Goal: Information Seeking & Learning: Find specific page/section

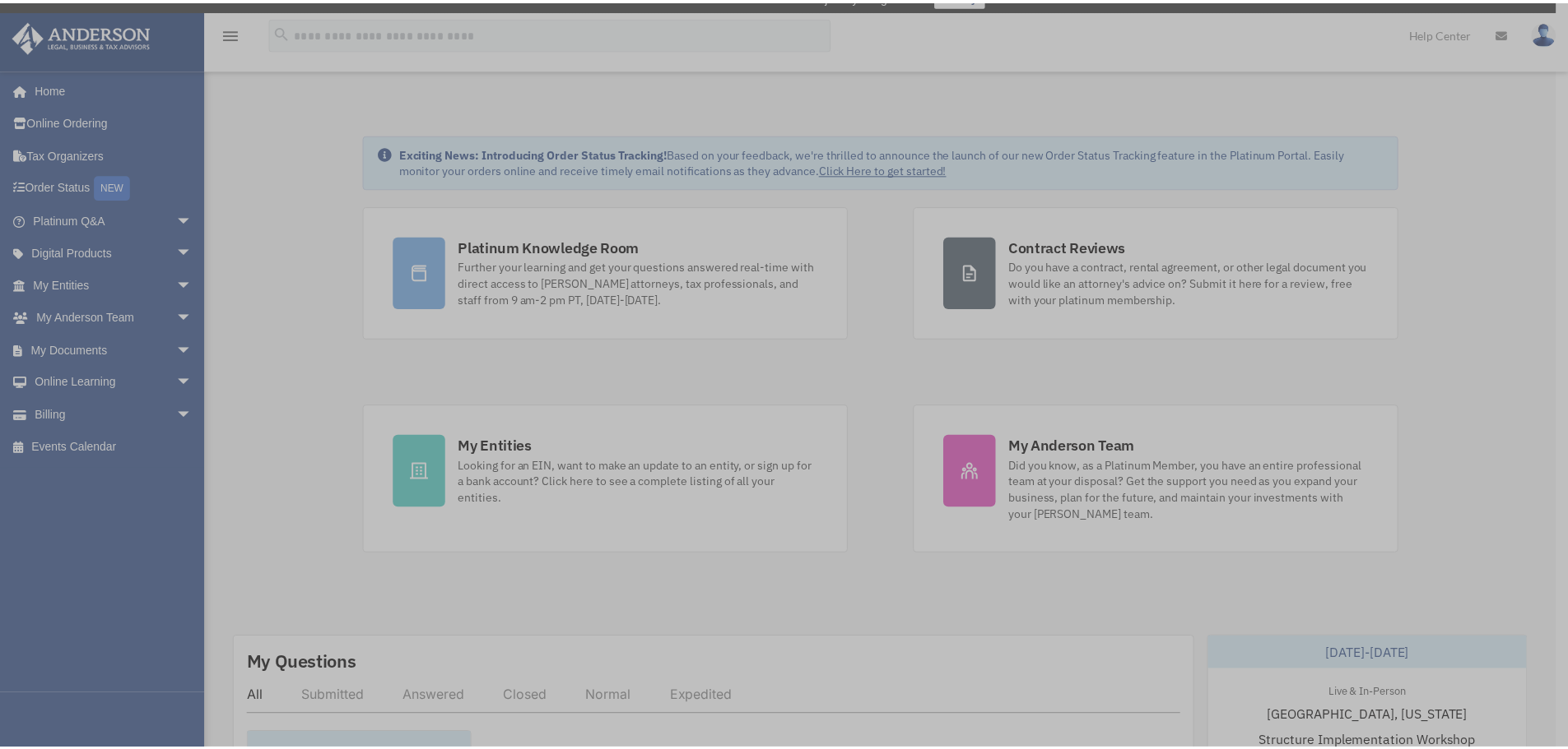
scroll to position [27, 0]
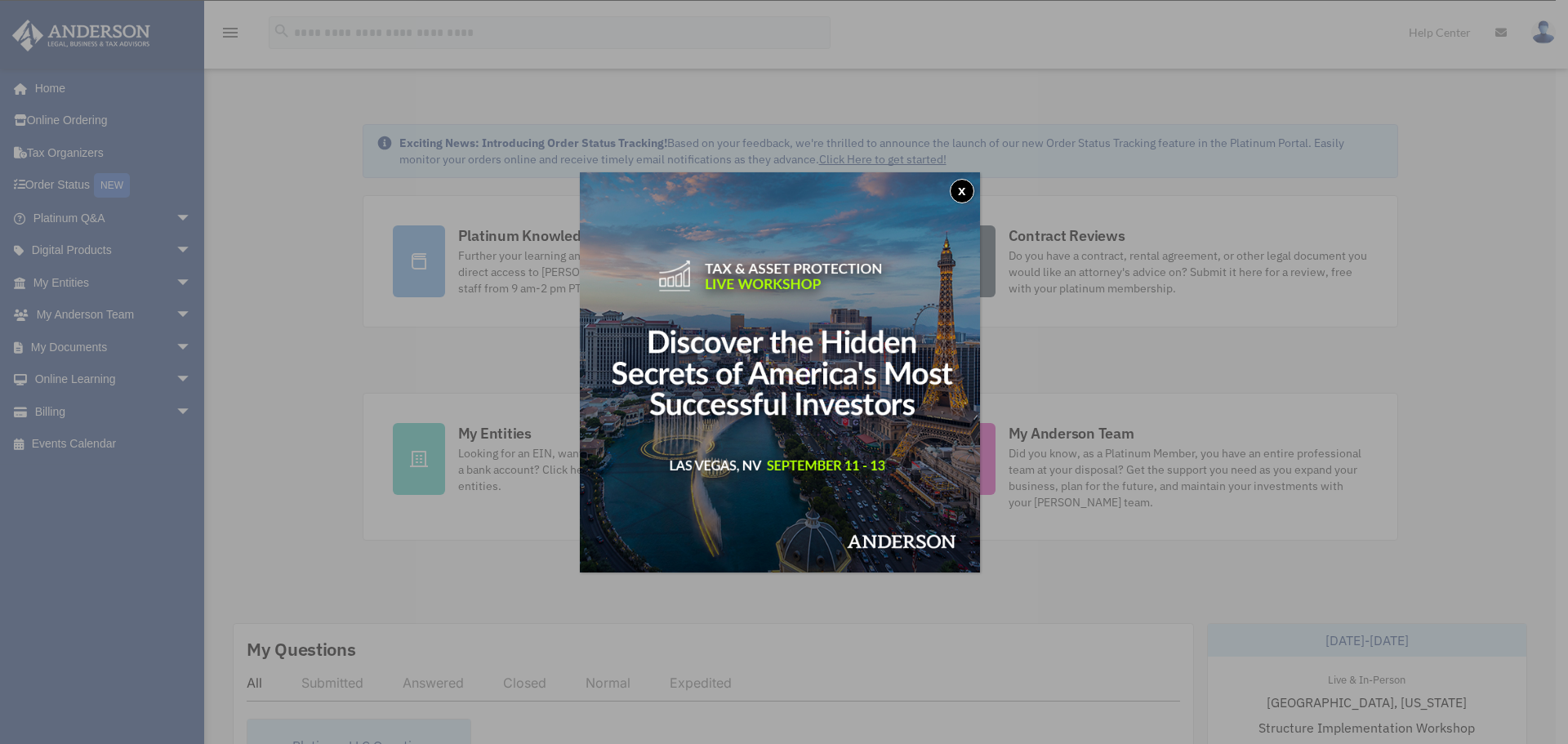
click at [971, 191] on button "x" at bounding box center [961, 191] width 25 height 25
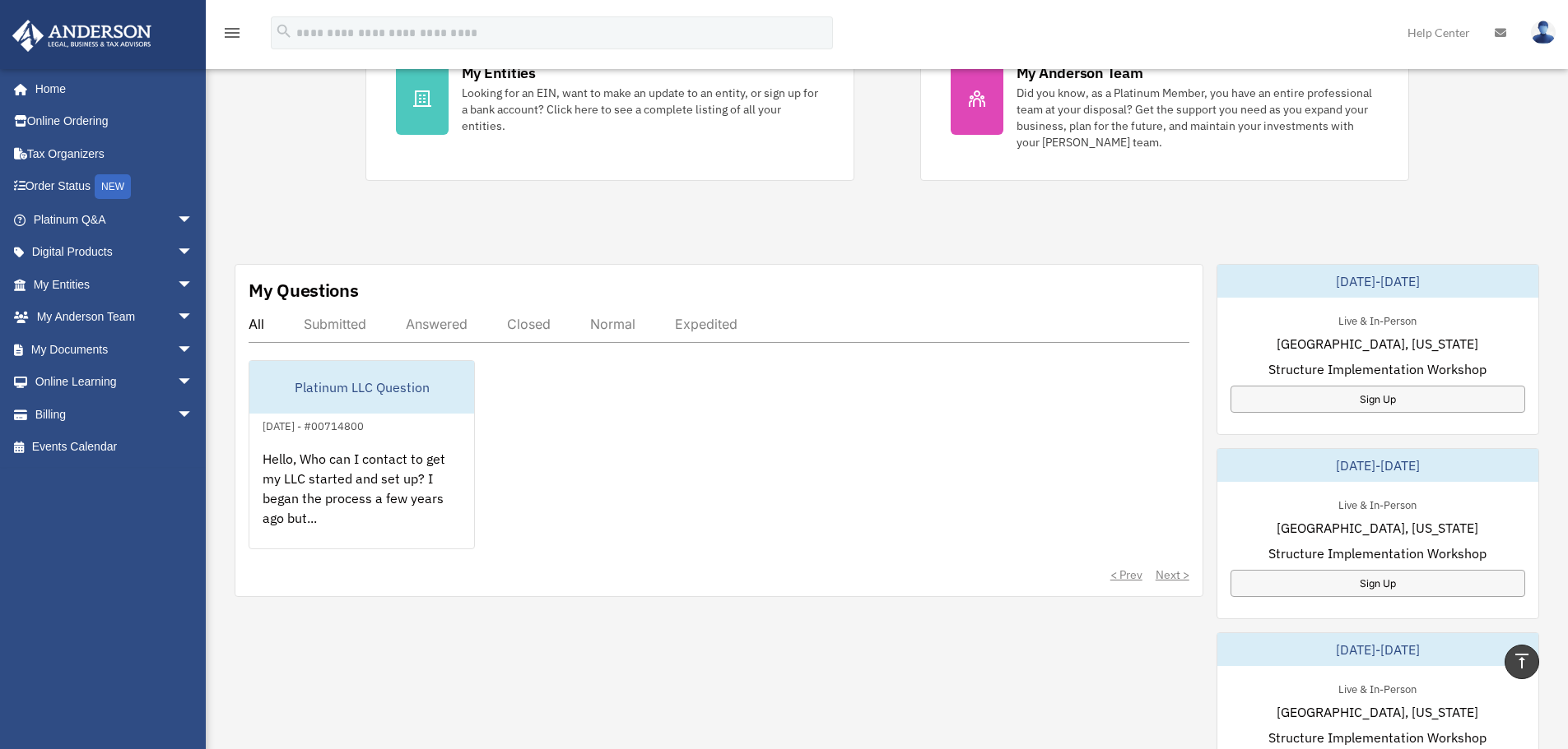
scroll to position [384, 0]
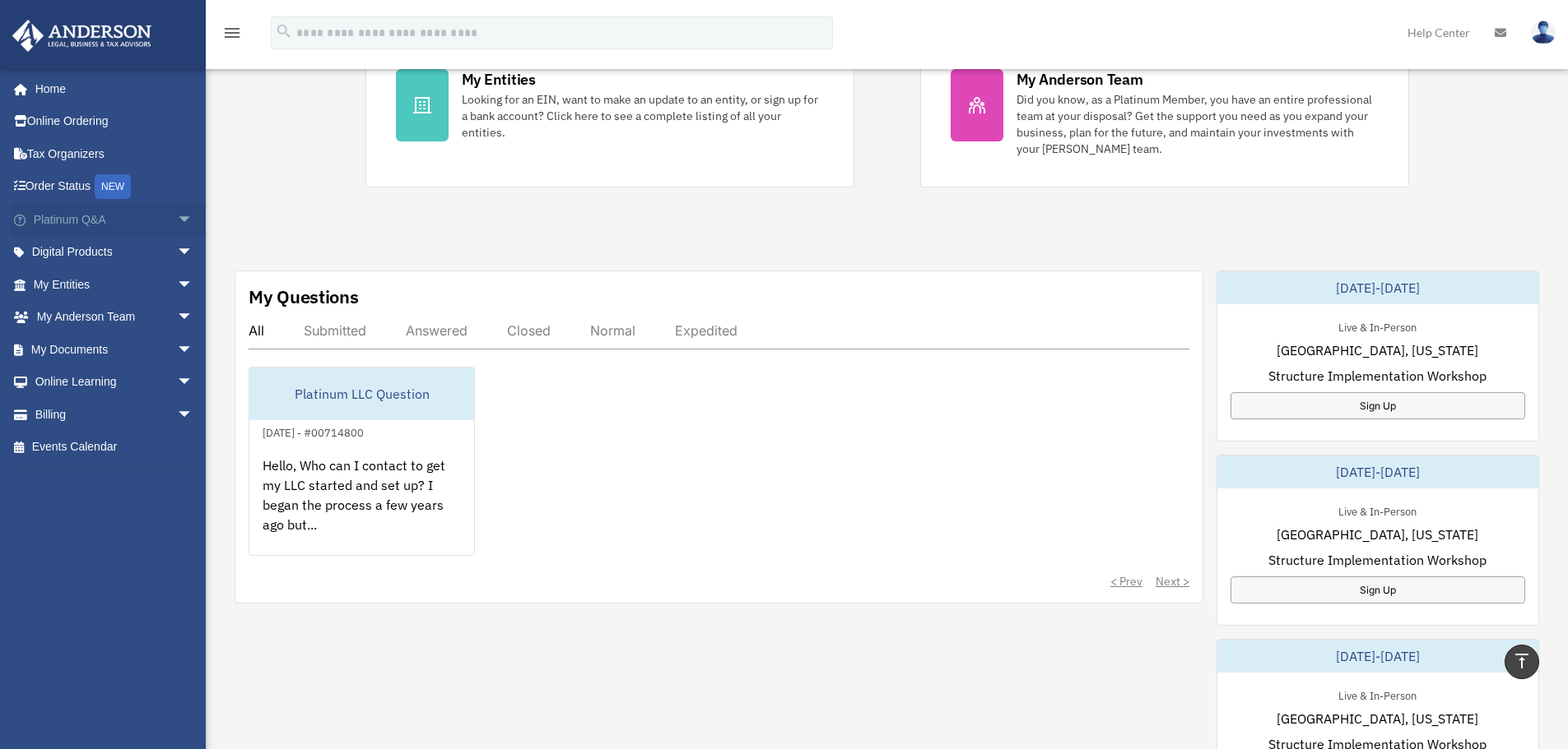
click at [70, 215] on link "Platinum Q&A arrow_drop_down" at bounding box center [114, 219] width 207 height 33
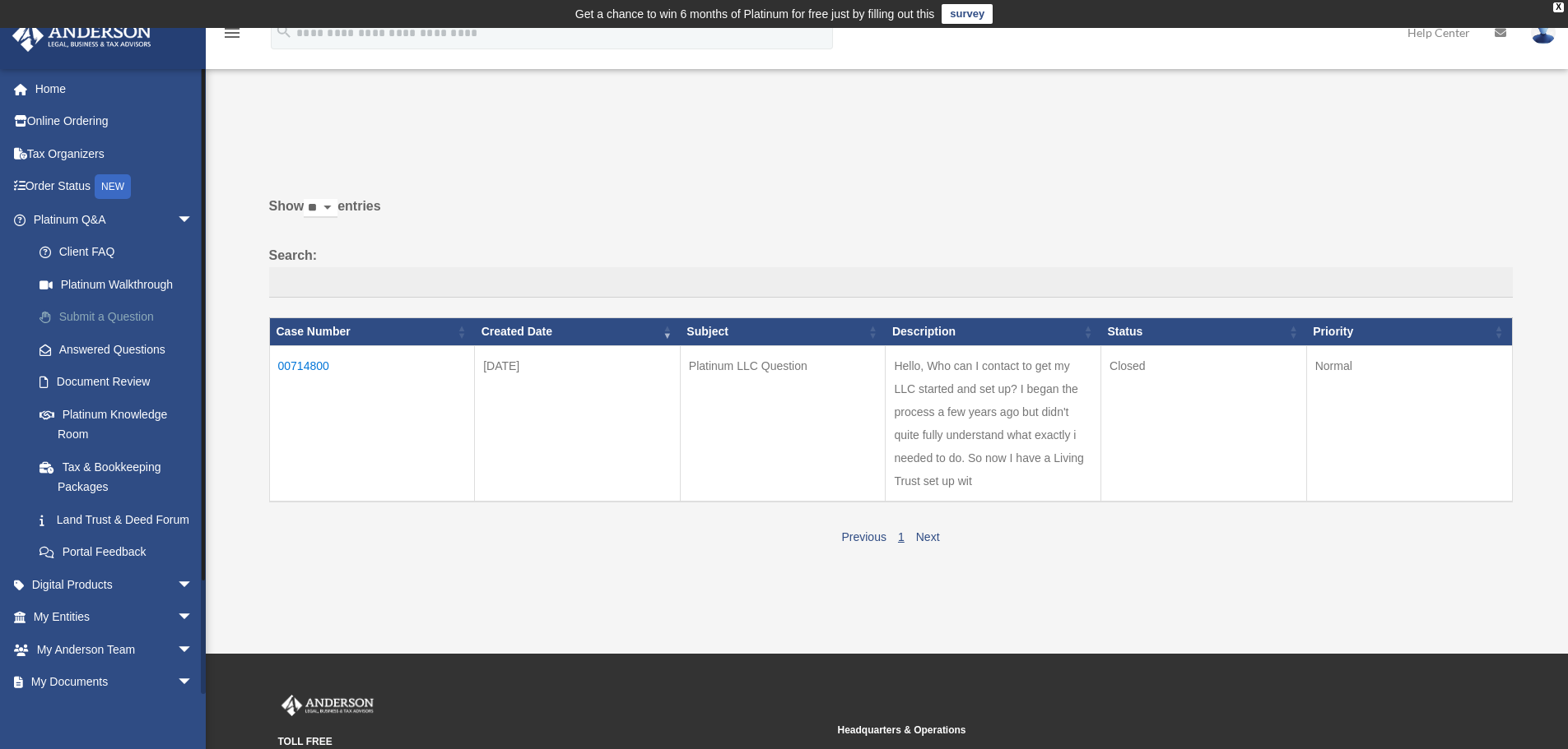
click at [91, 311] on link "Submit a Question" at bounding box center [120, 317] width 195 height 33
click at [87, 316] on link "Submit a Question" at bounding box center [120, 317] width 195 height 33
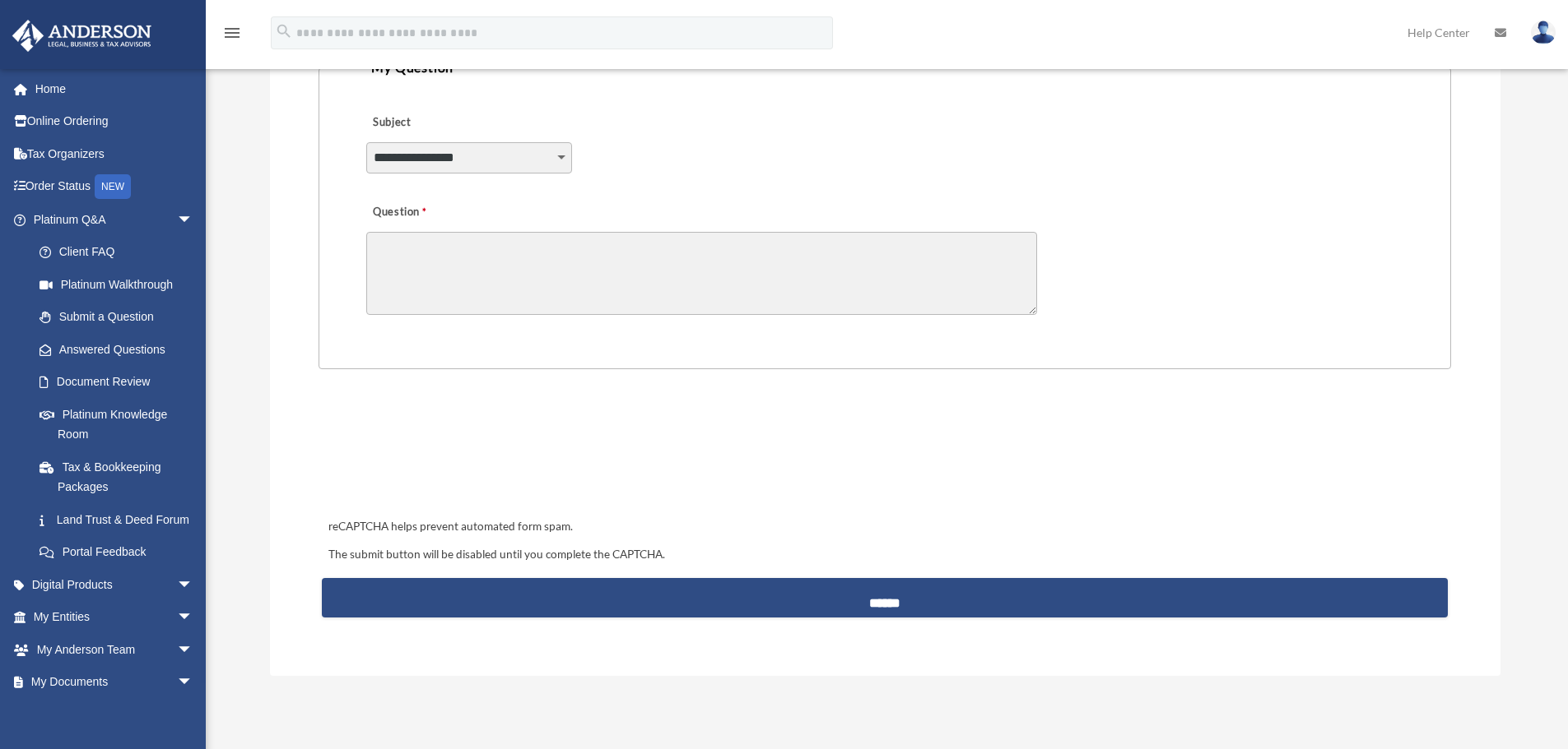
scroll to position [438, 0]
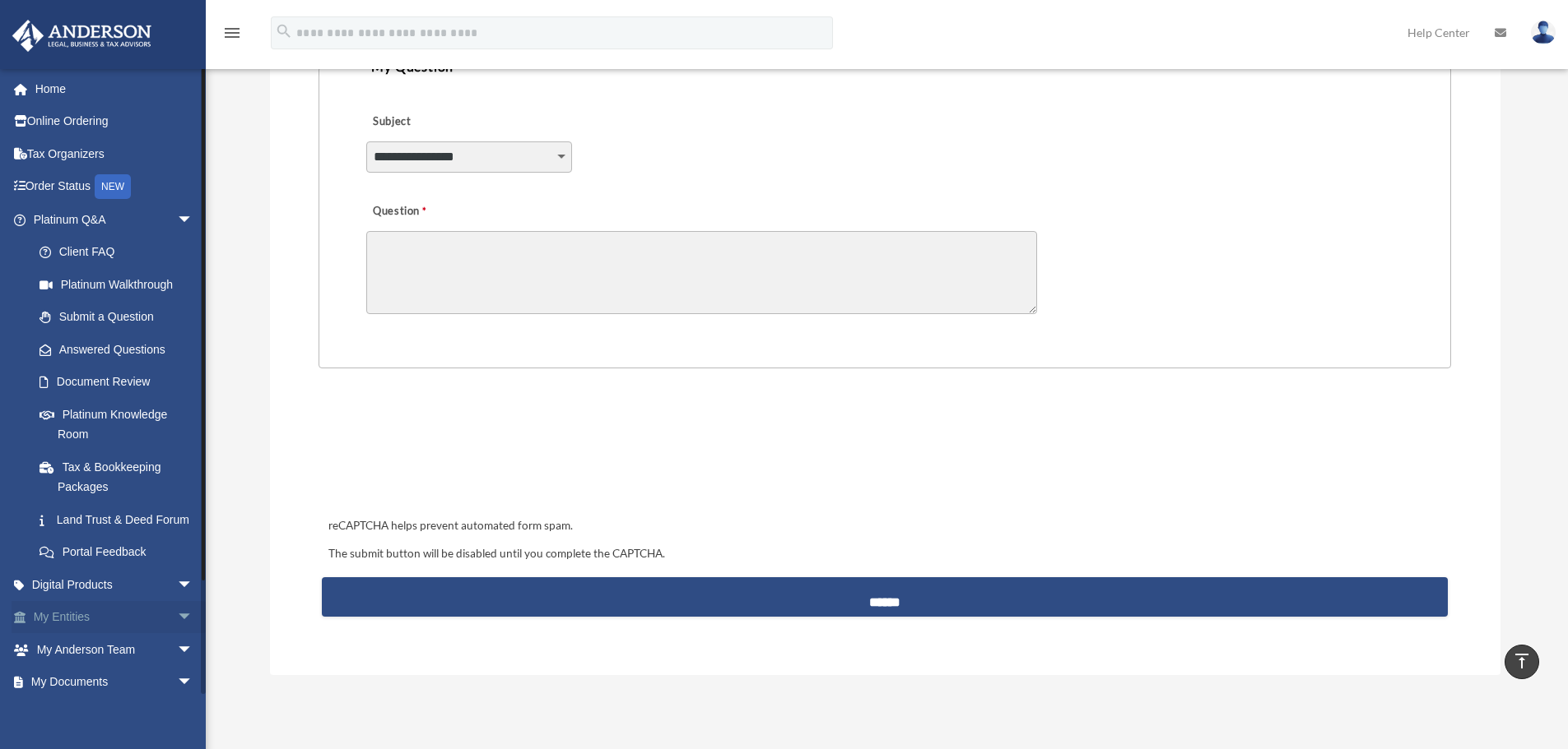
click at [52, 634] on link "My Entities arrow_drop_down" at bounding box center [114, 618] width 207 height 33
click at [53, 634] on link "My Entities arrow_drop_down" at bounding box center [114, 618] width 207 height 33
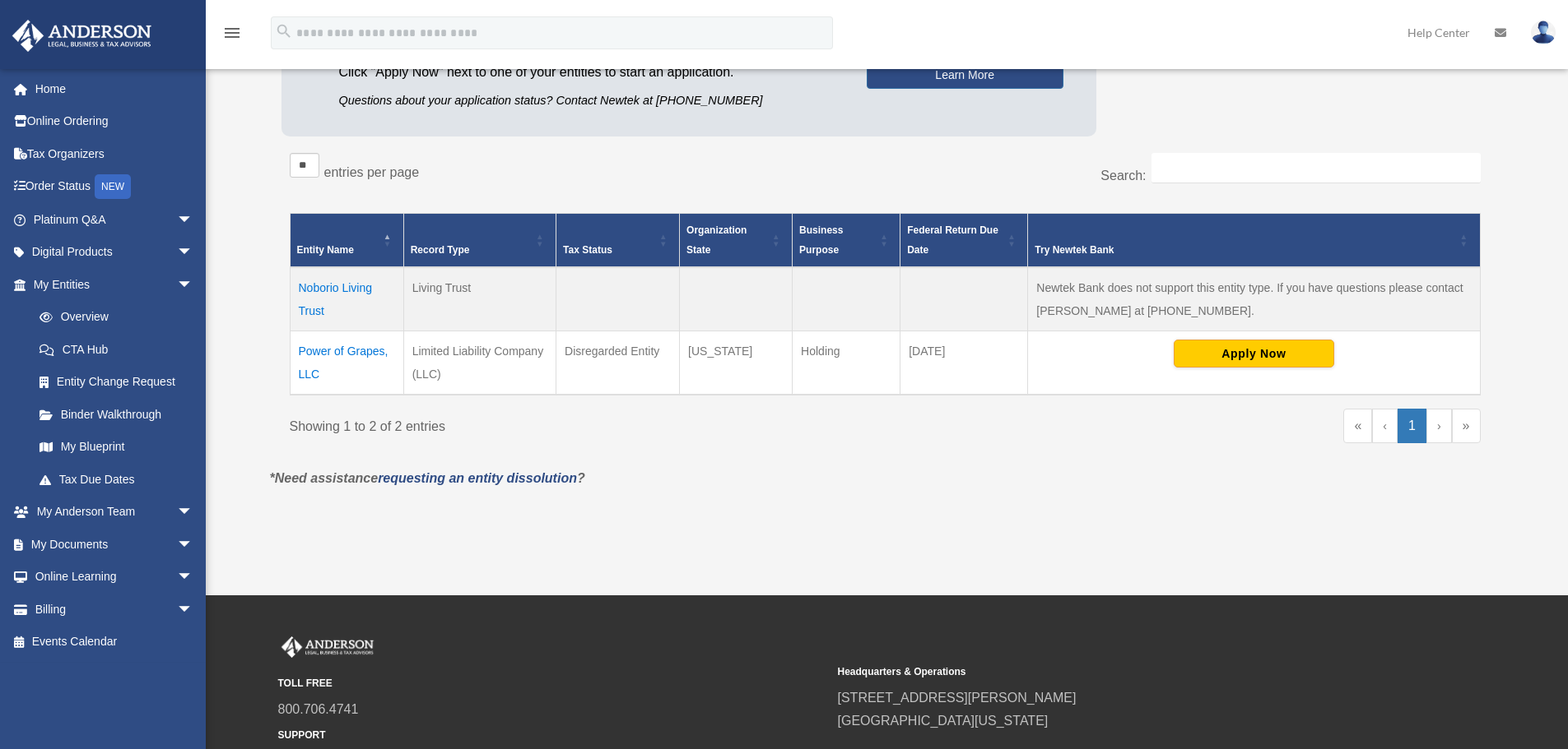
scroll to position [247, 0]
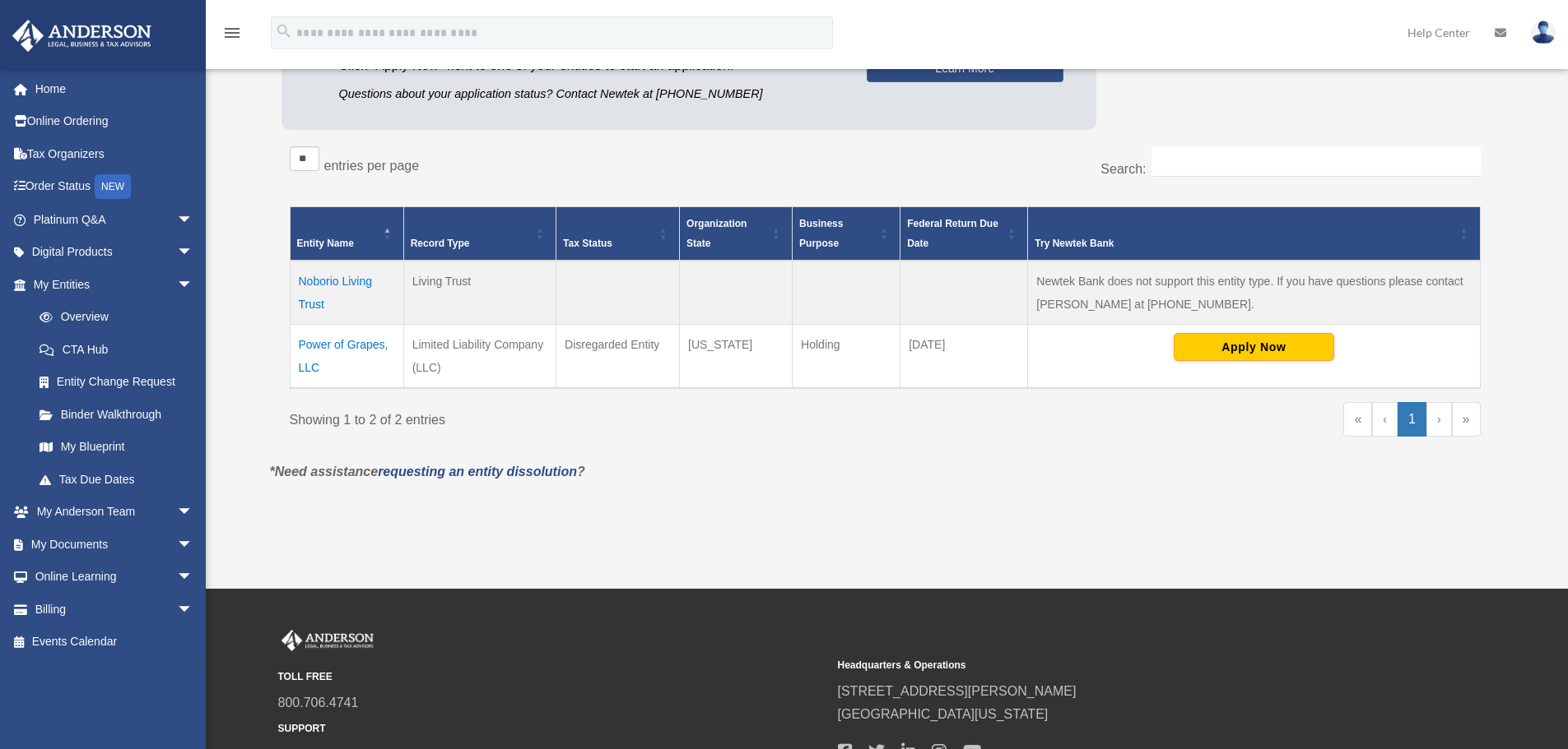
click at [330, 276] on td "Noborio Living Trust" at bounding box center [346, 293] width 114 height 64
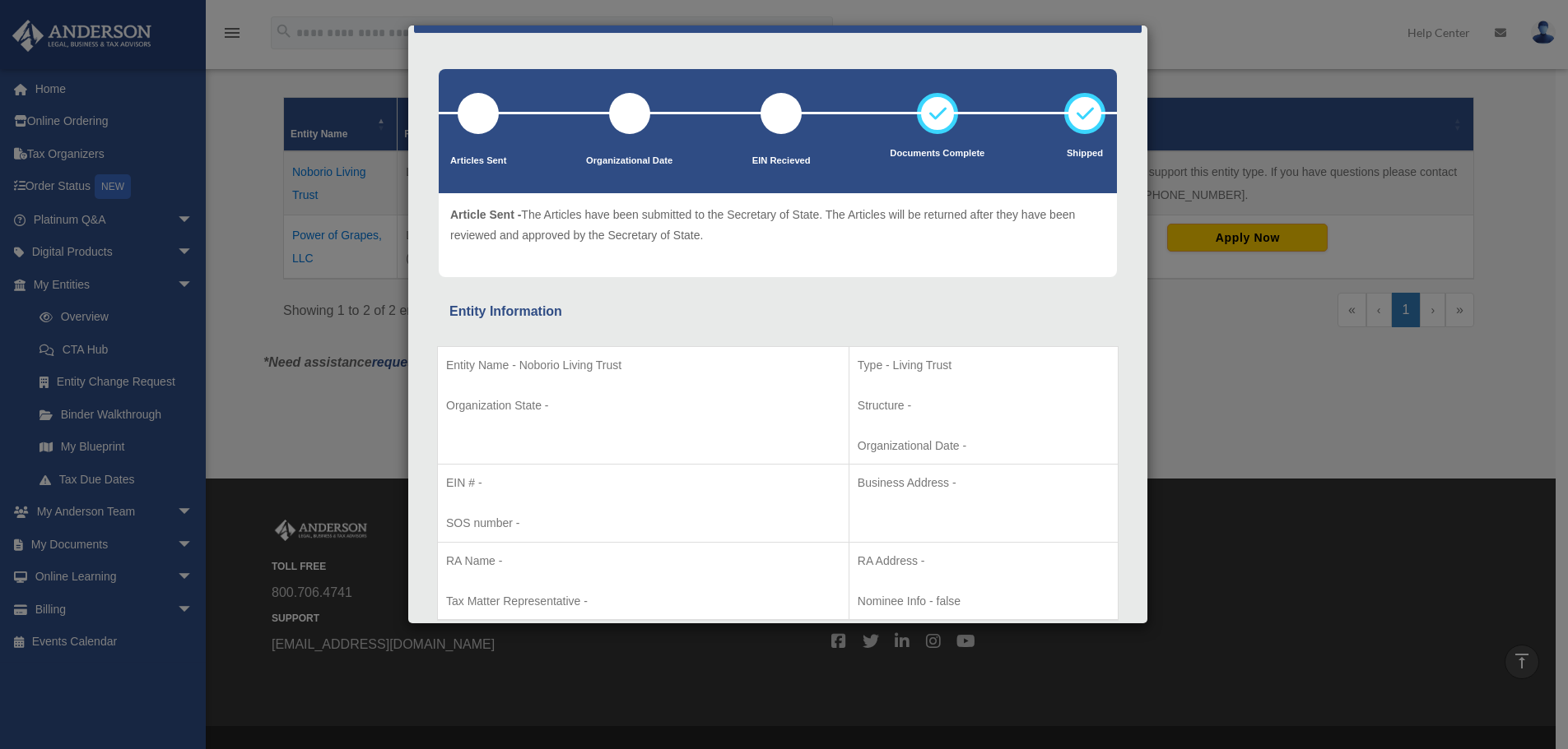
scroll to position [0, 0]
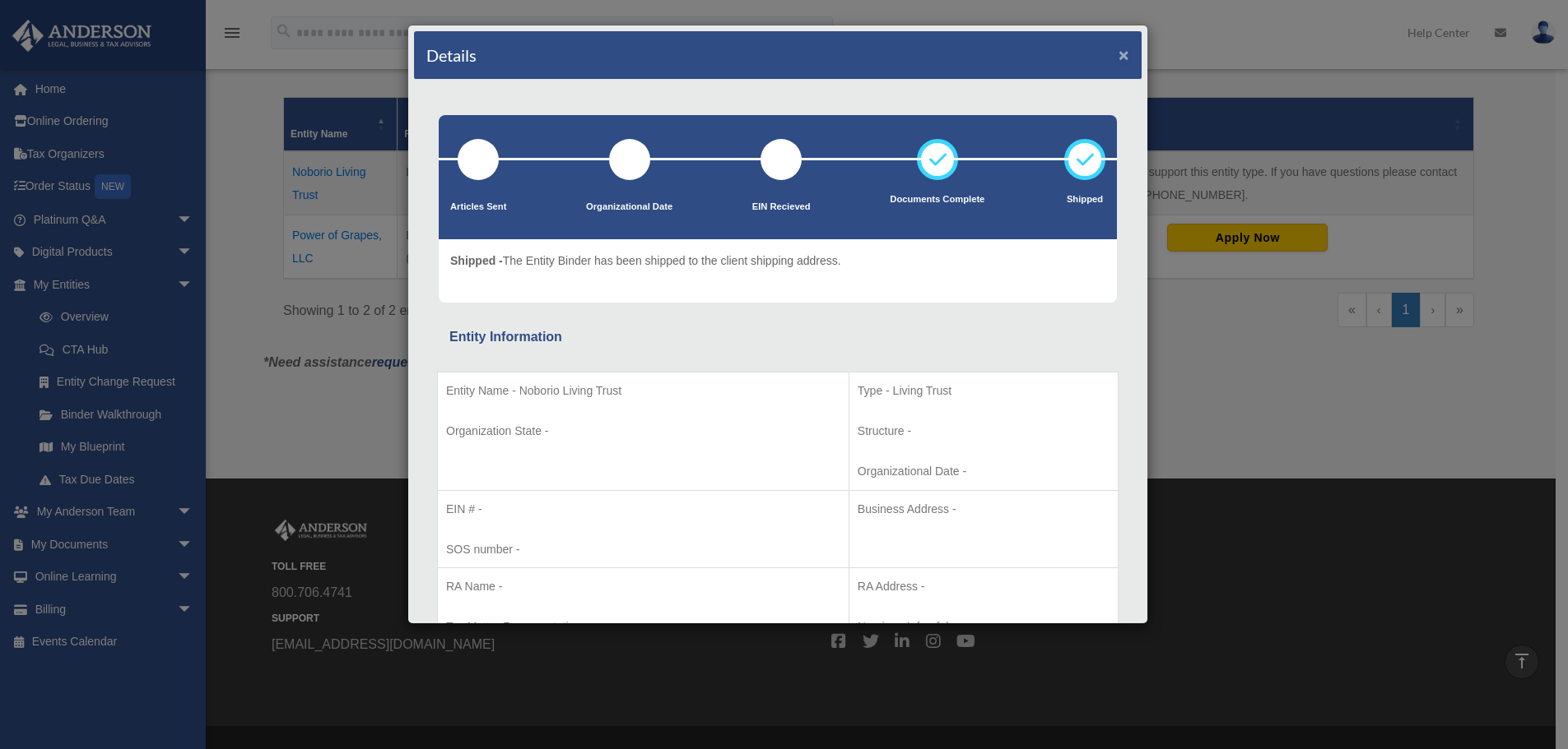
click at [1118, 55] on button "×" at bounding box center [1123, 55] width 11 height 17
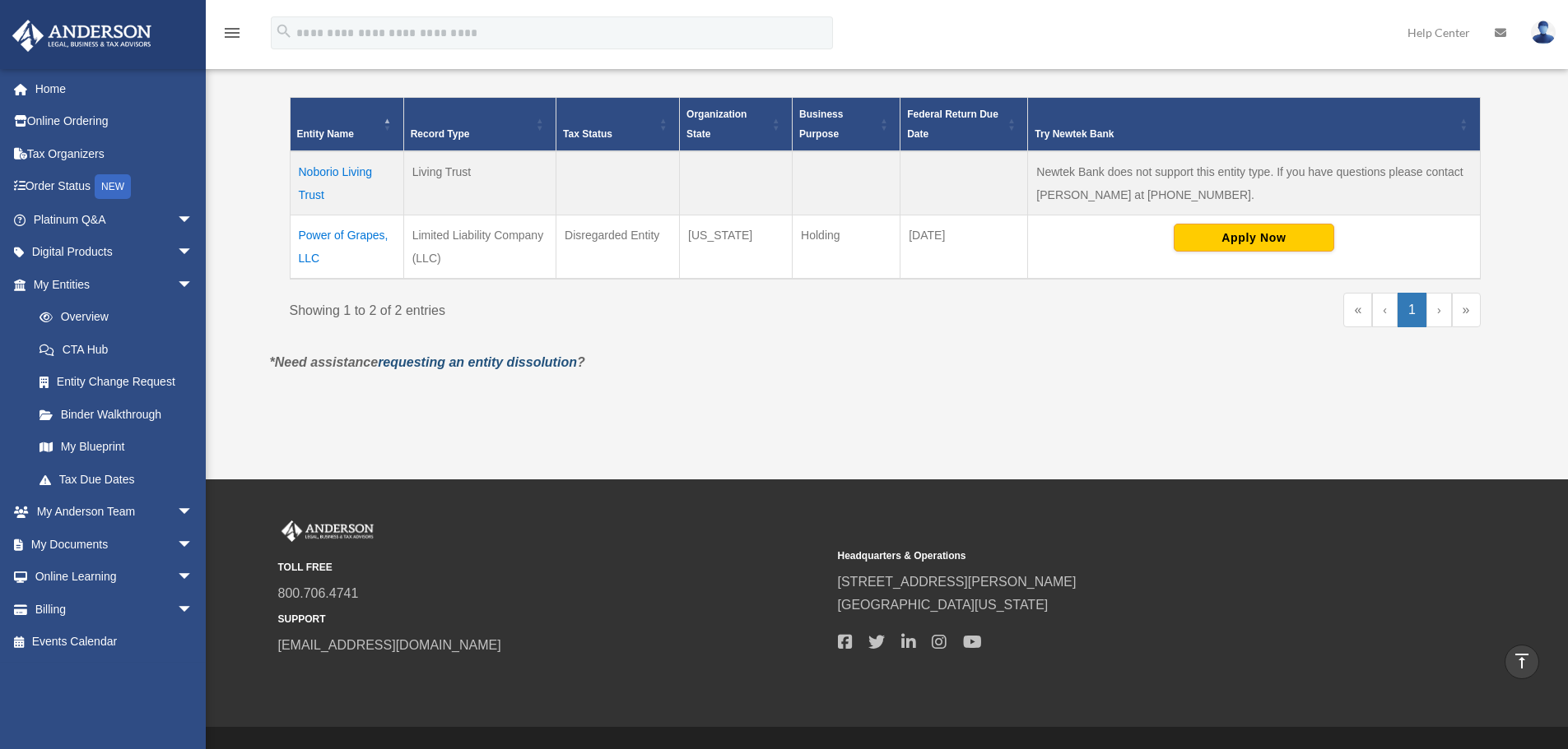
click at [542, 364] on link "requesting an entity dissolution" at bounding box center [477, 363] width 199 height 14
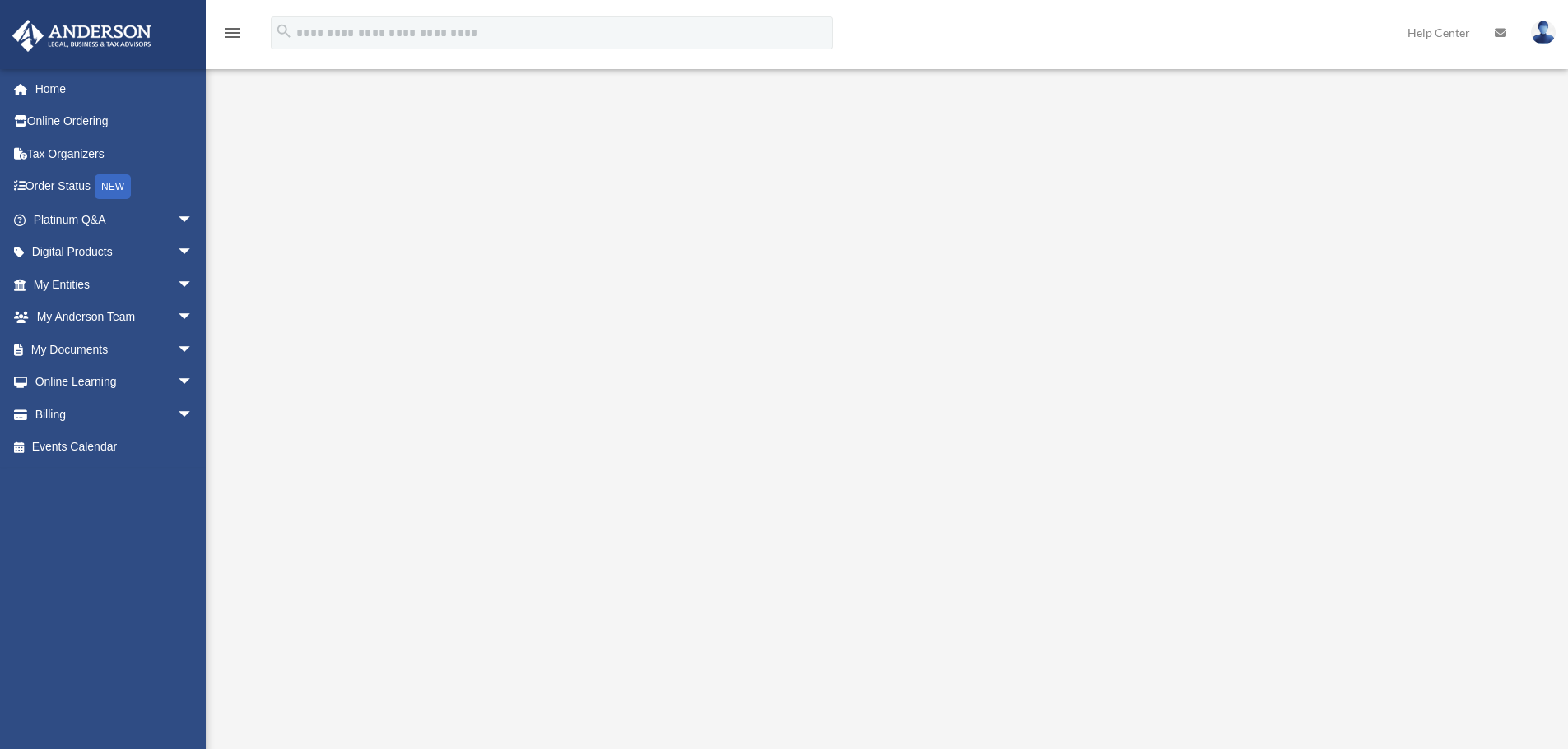
scroll to position [165, 0]
click at [55, 90] on link "Home" at bounding box center [114, 89] width 207 height 33
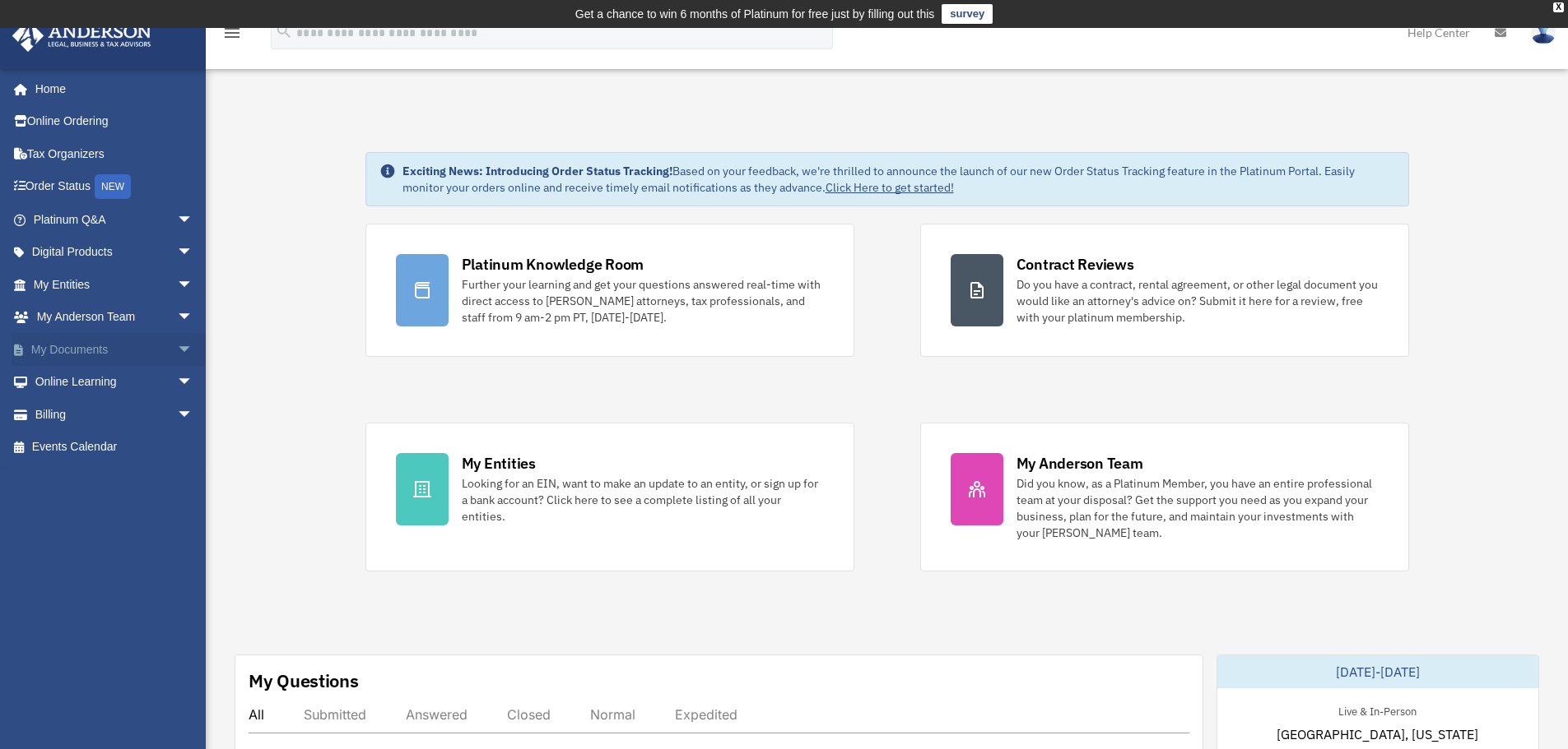
click at [58, 351] on link "My Documents arrow_drop_down" at bounding box center [114, 350] width 207 height 33
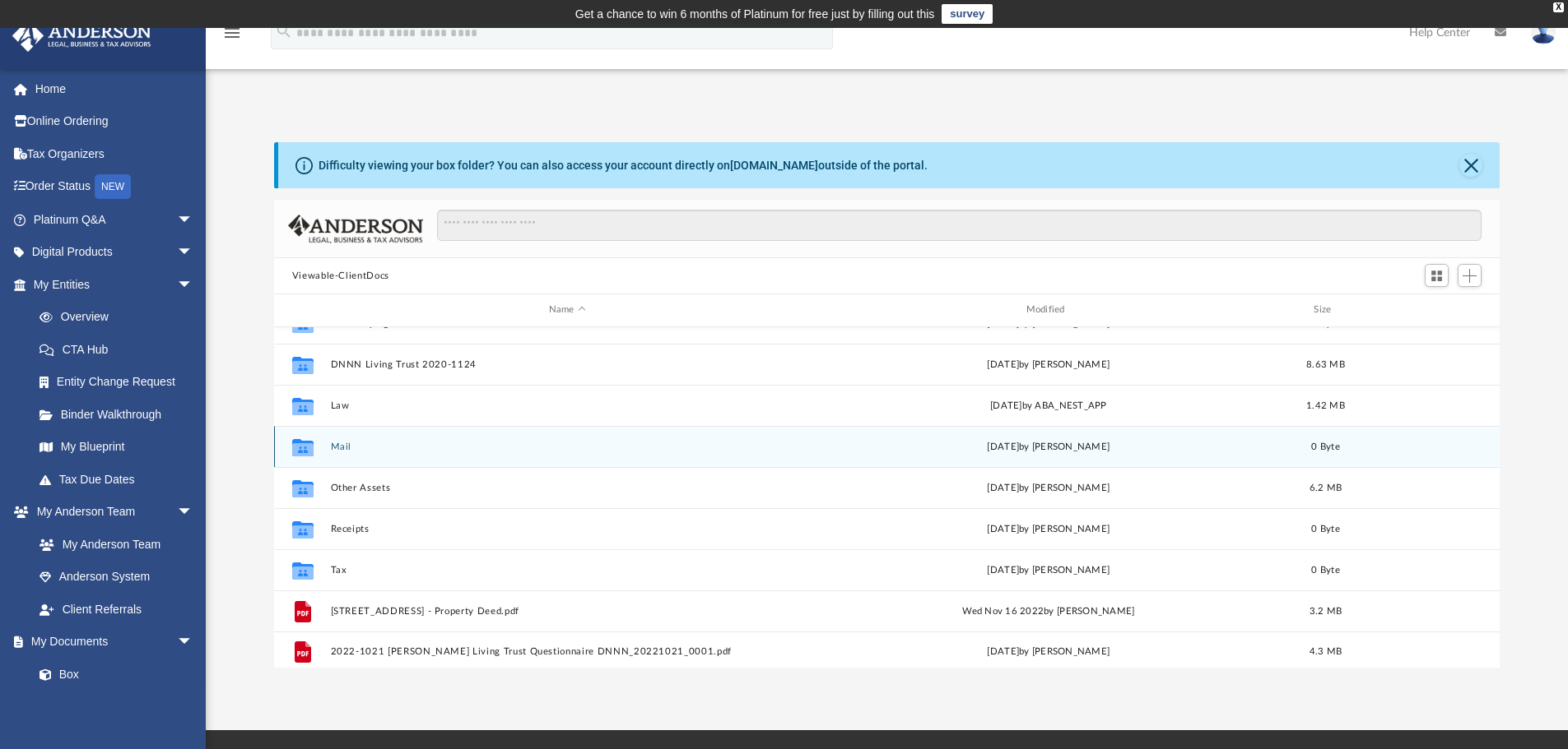
scroll to position [112, 0]
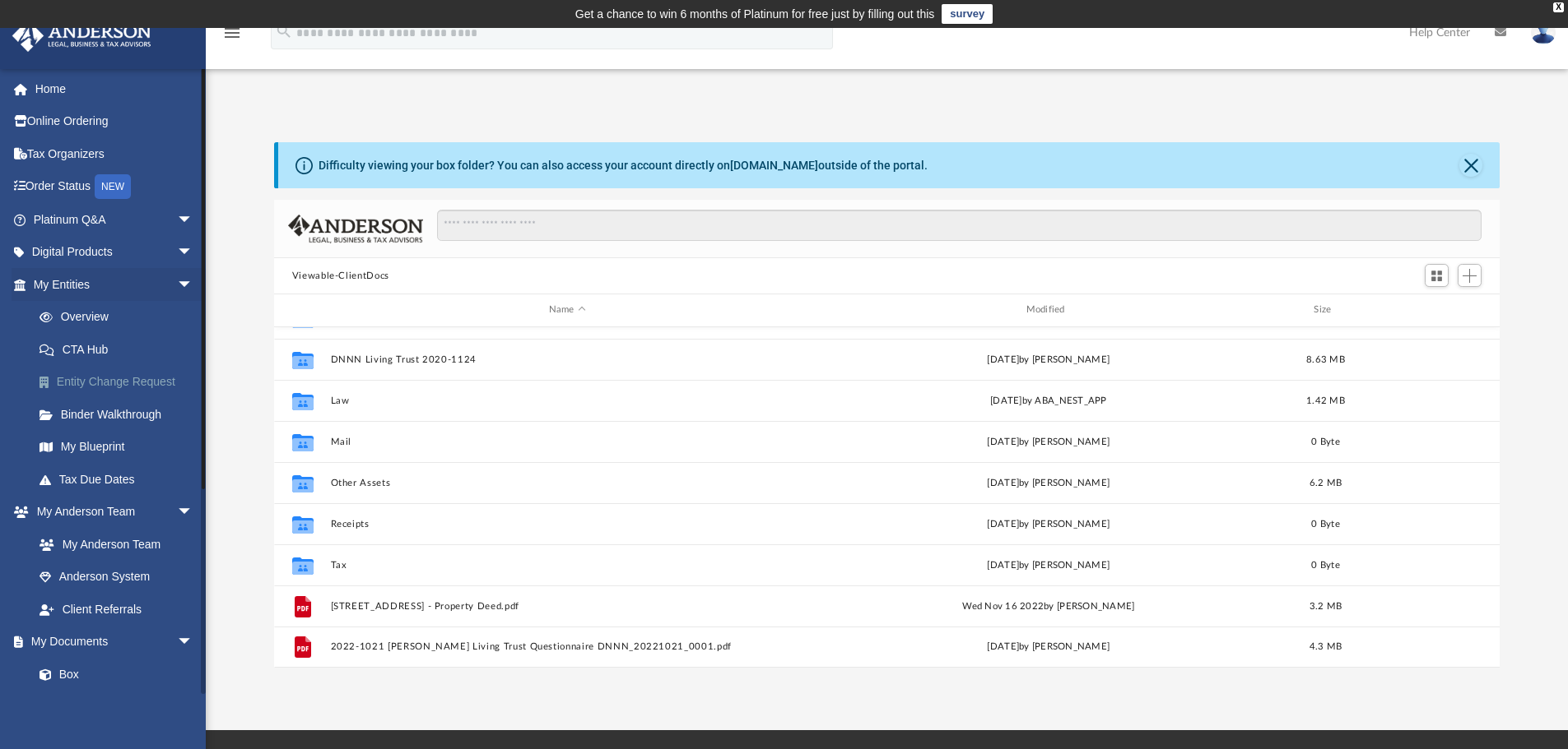
click at [101, 380] on link "Entity Change Request" at bounding box center [120, 382] width 195 height 33
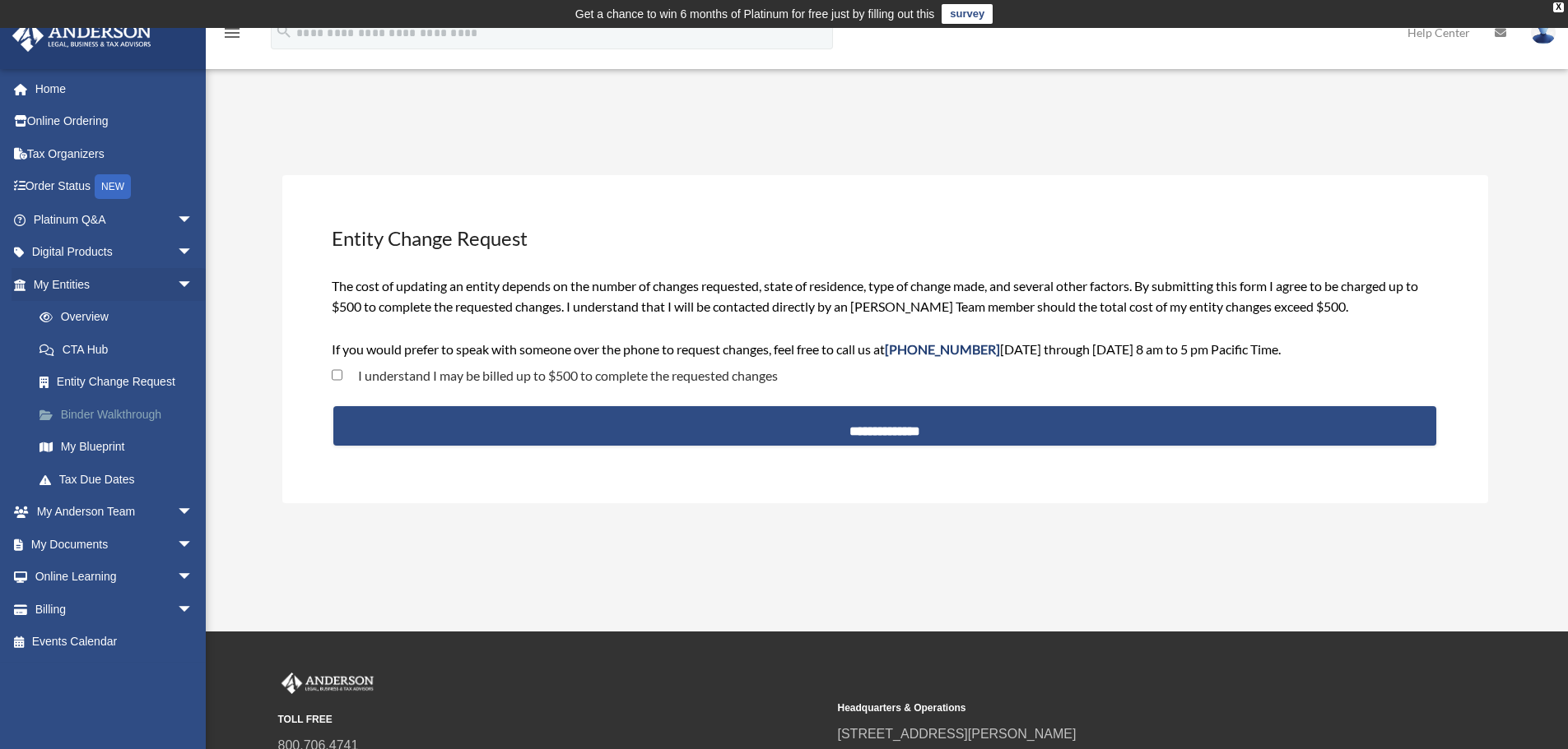
click at [101, 416] on link "Binder Walkthrough" at bounding box center [120, 415] width 195 height 33
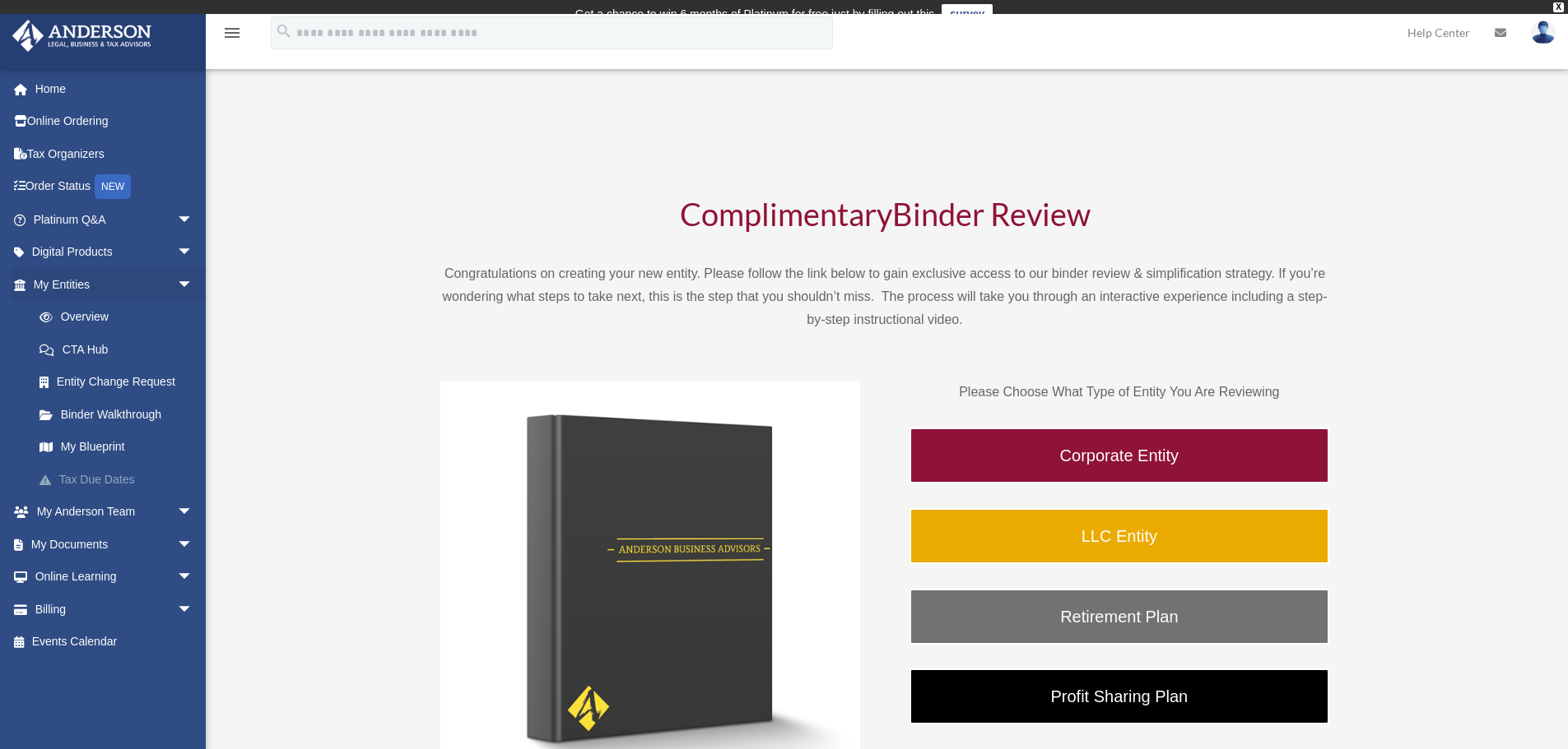
click at [87, 476] on link "Tax Due Dates" at bounding box center [120, 479] width 195 height 33
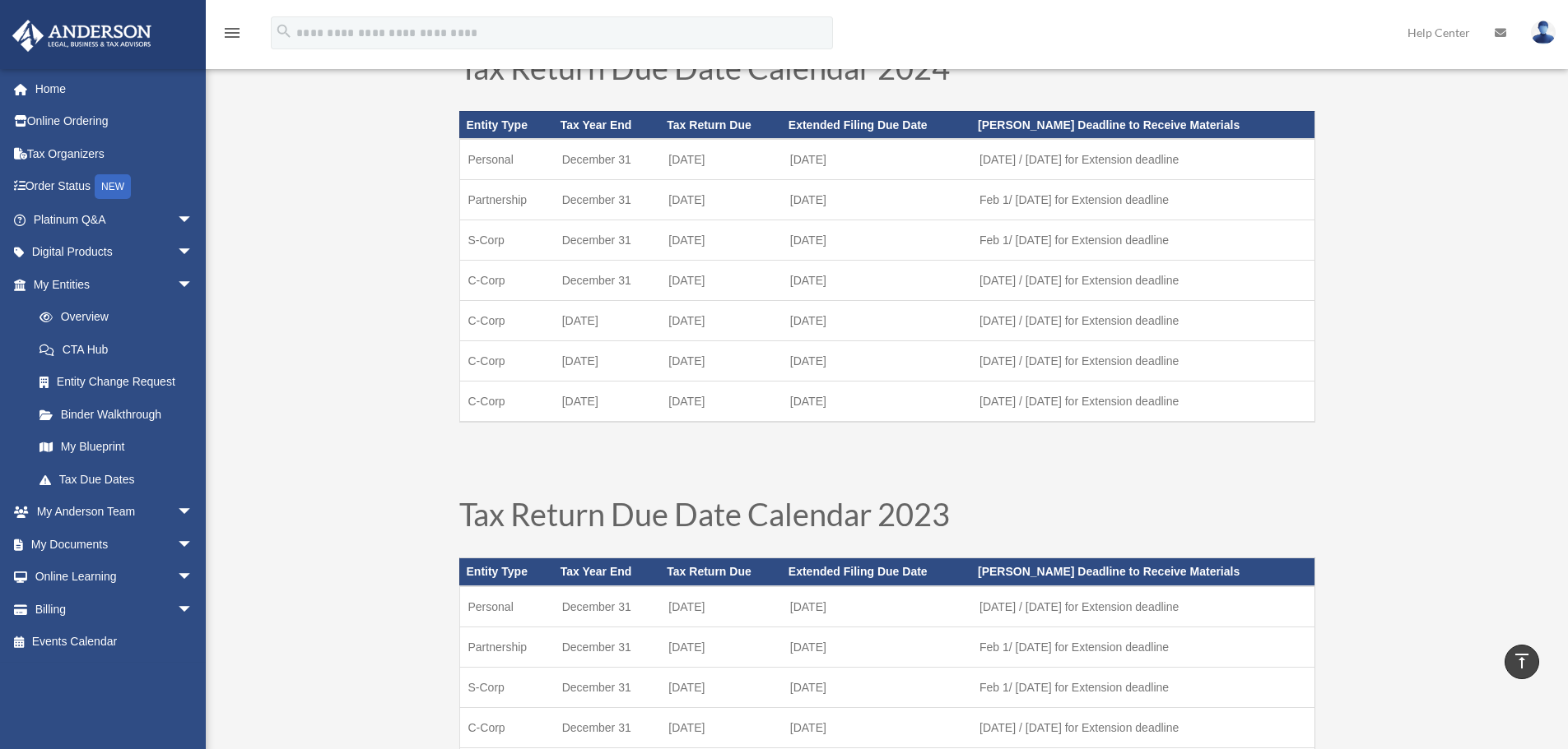
scroll to position [713, 0]
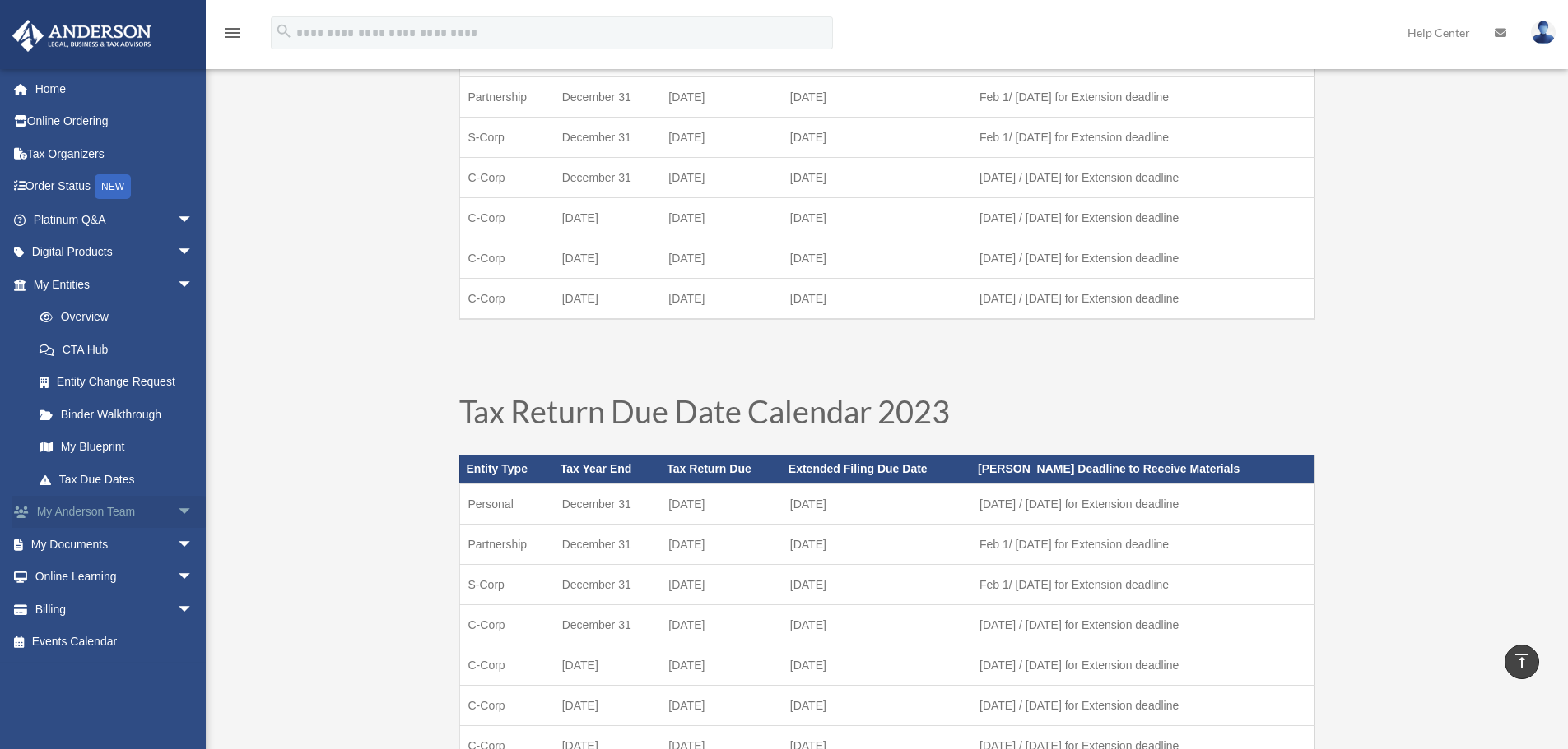
click at [124, 517] on link "My Anderson Team arrow_drop_down" at bounding box center [114, 512] width 207 height 33
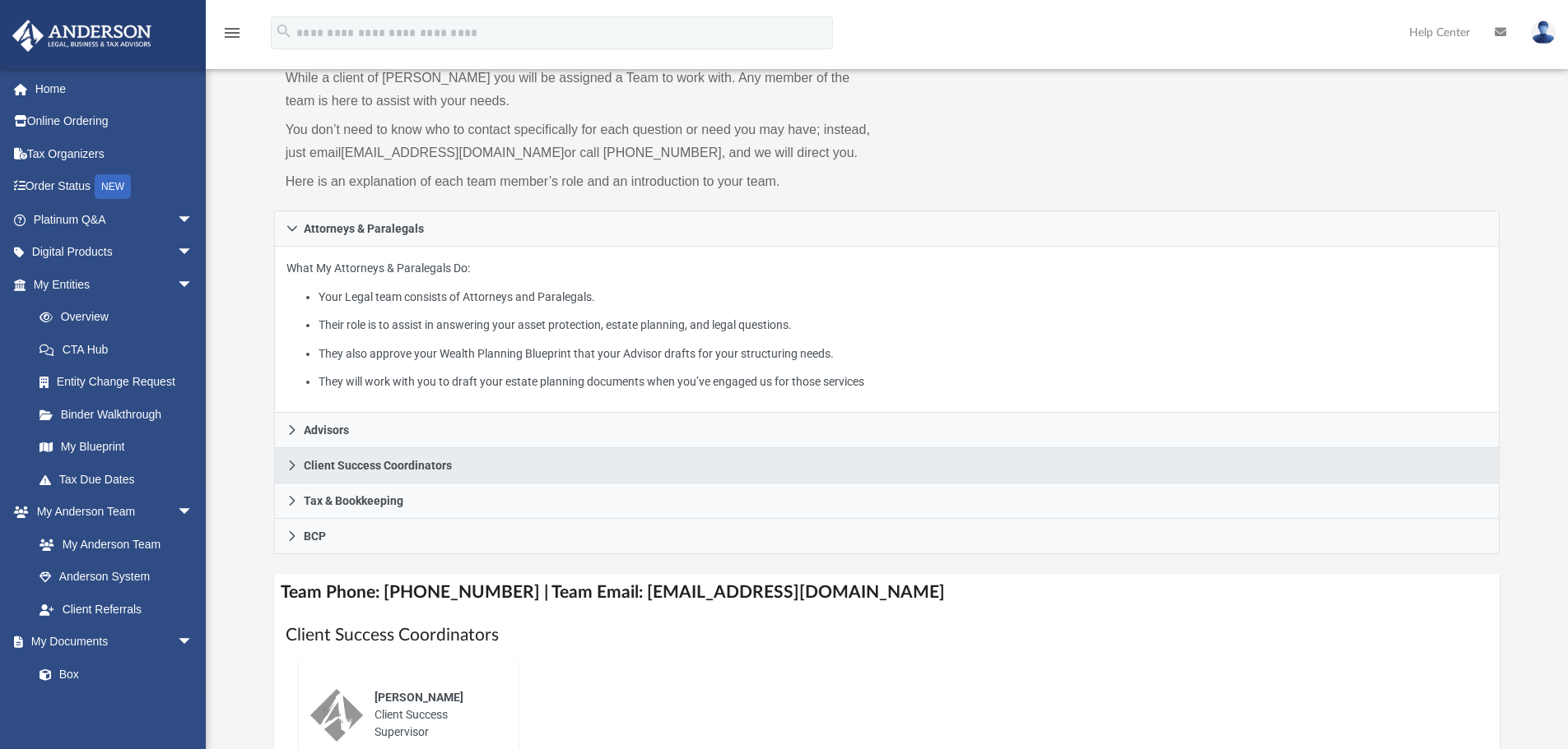
scroll to position [137, 0]
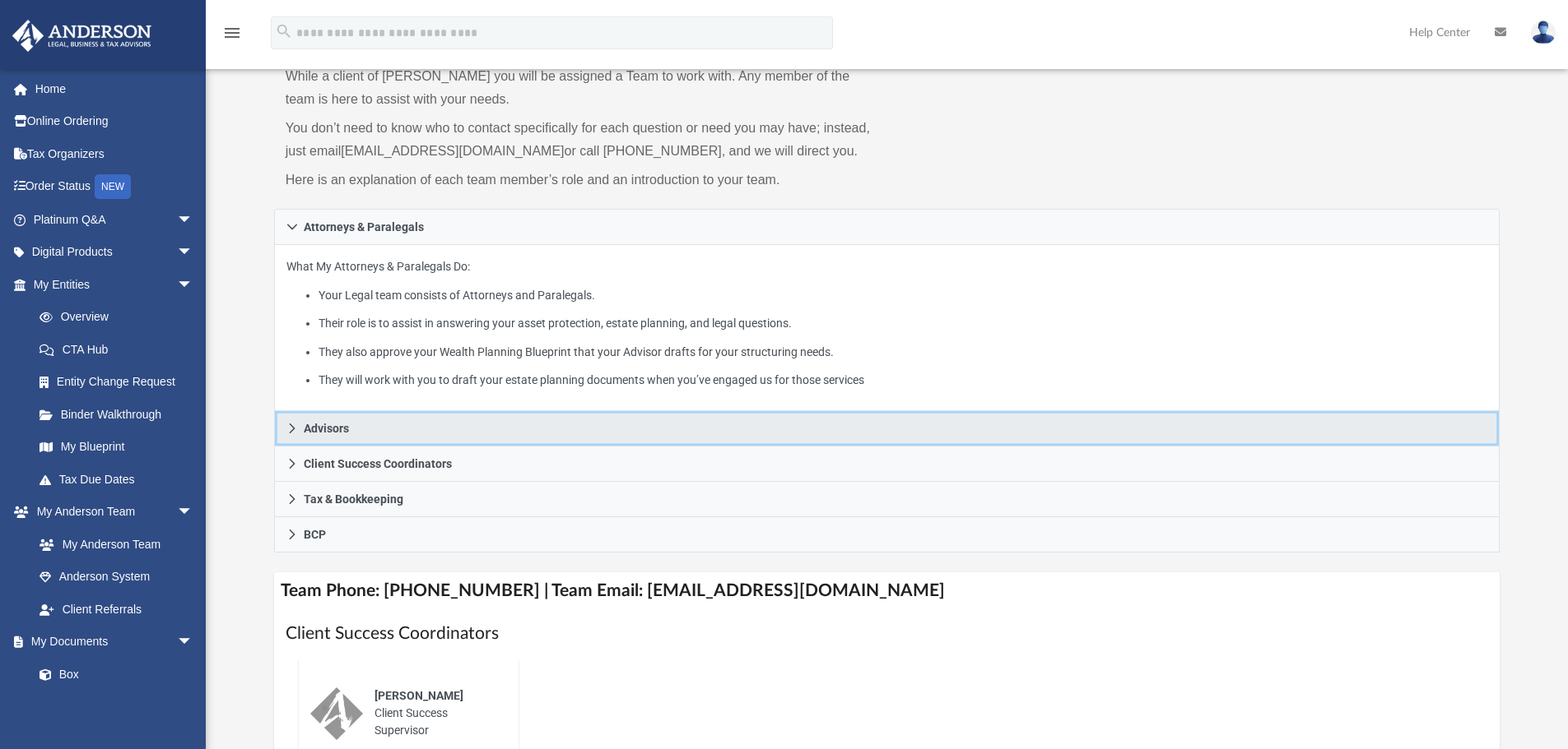
click at [295, 428] on icon at bounding box center [292, 428] width 11 height 11
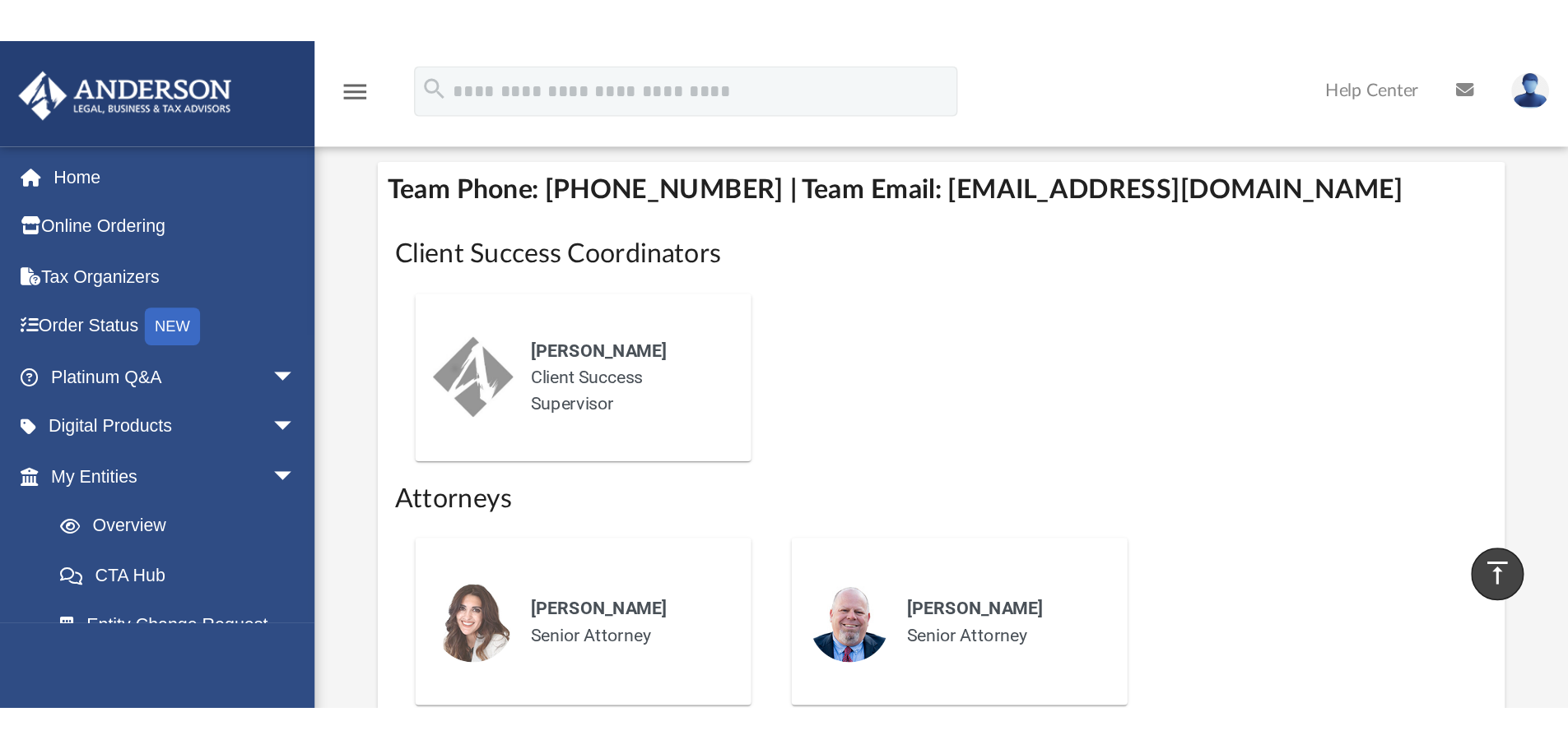
scroll to position [631, 0]
